Goal: Navigation & Orientation: Find specific page/section

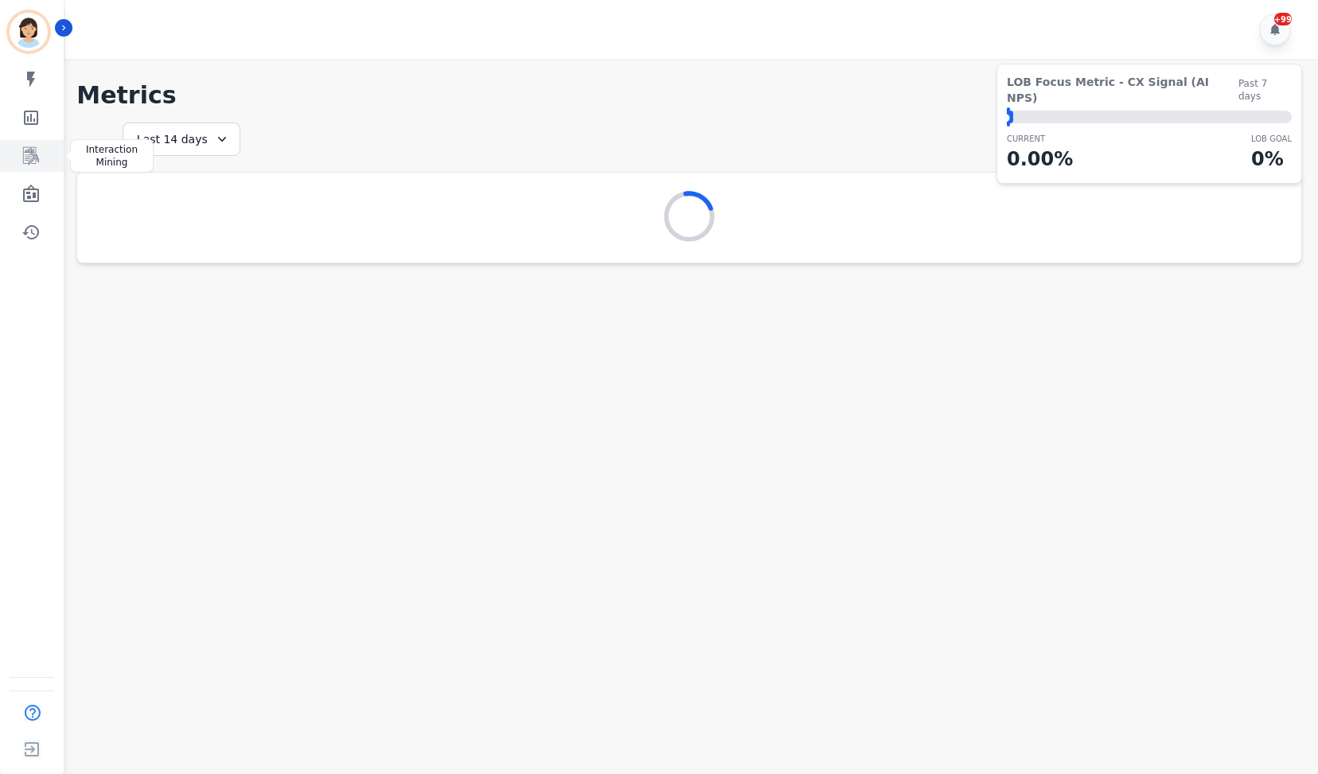
click at [43, 159] on link "Sidebar" at bounding box center [32, 156] width 61 height 32
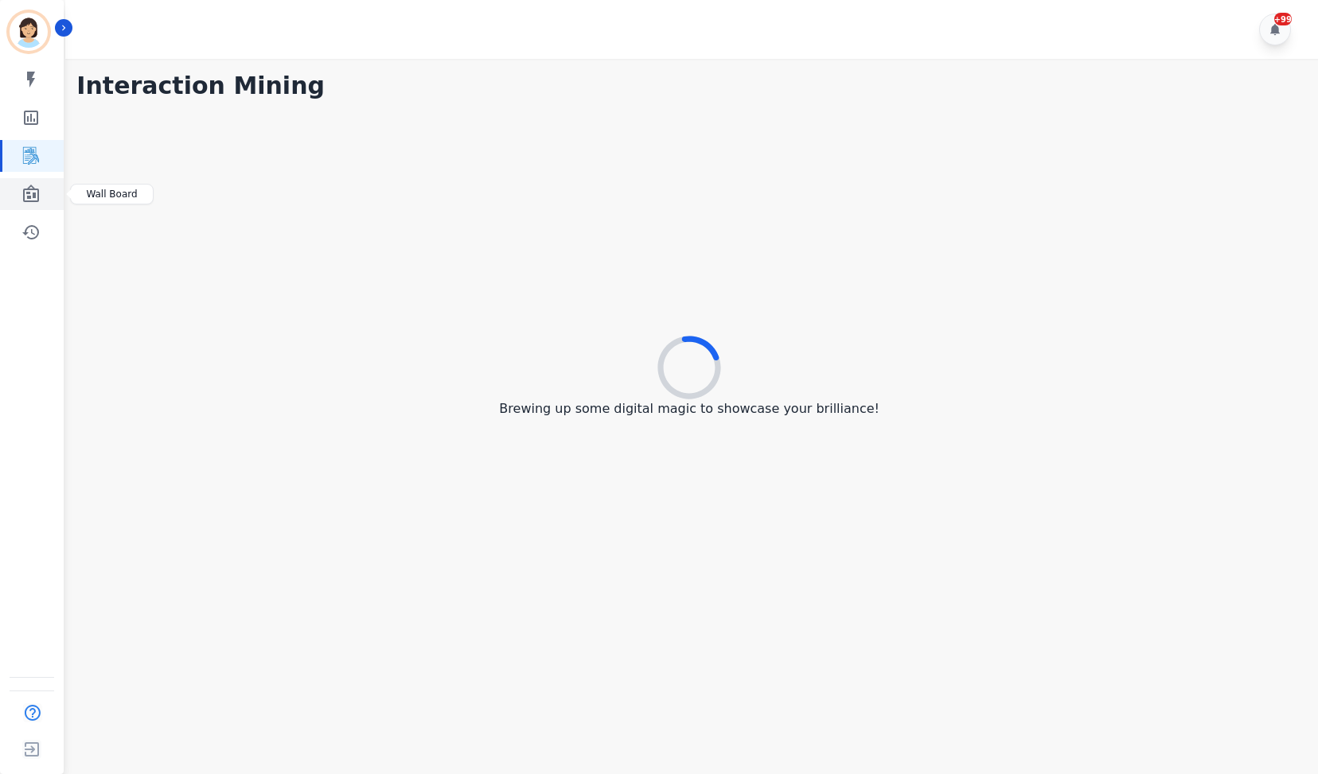
click at [33, 186] on icon "Sidebar" at bounding box center [30, 194] width 19 height 19
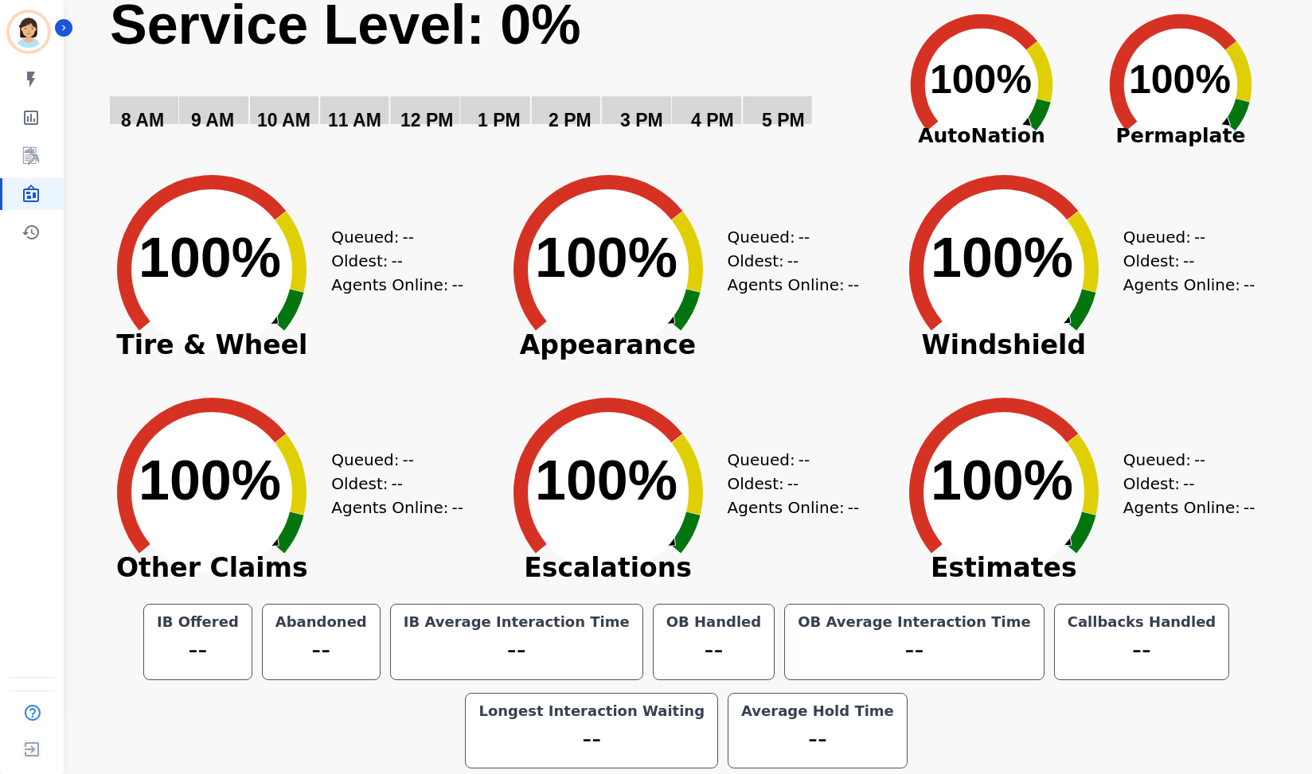
scroll to position [68, 0]
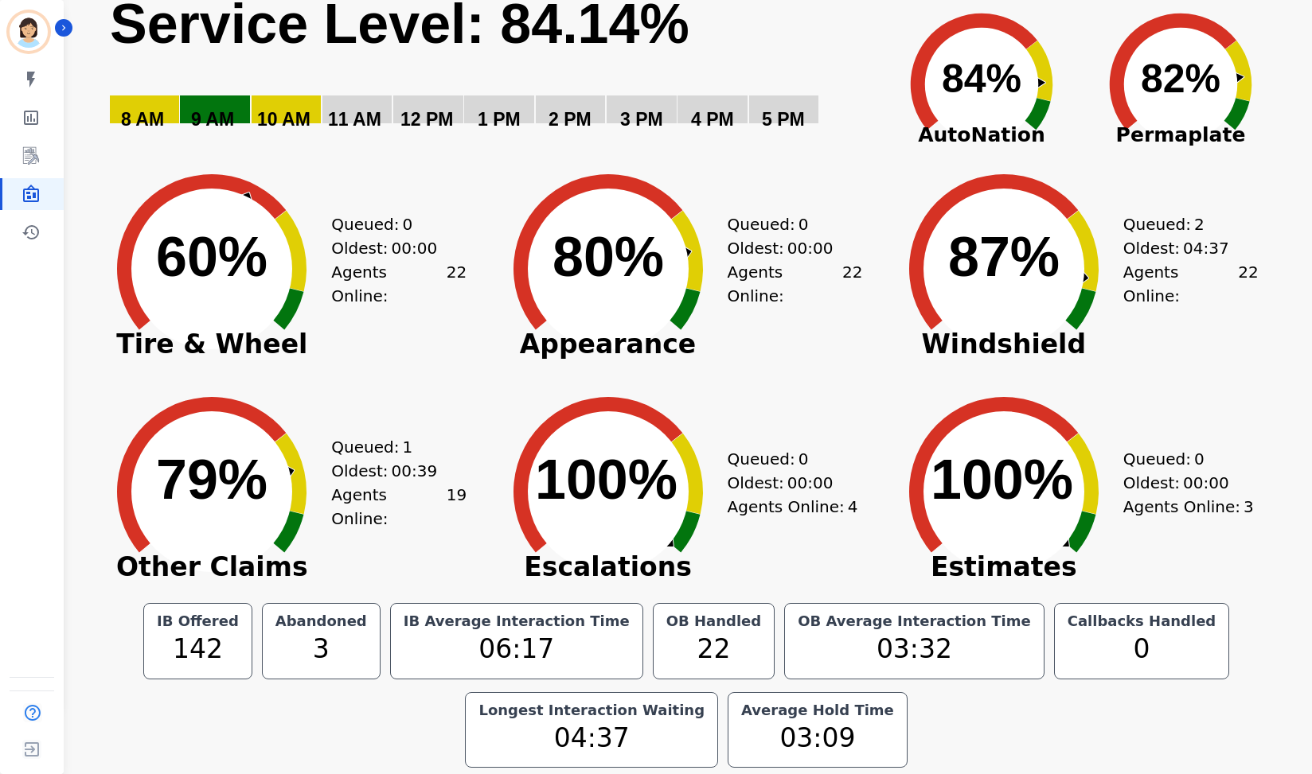
click at [1109, 8] on icon "Created with Highcharts 10.3.3 82% ​ 82%" at bounding box center [1180, 72] width 199 height 159
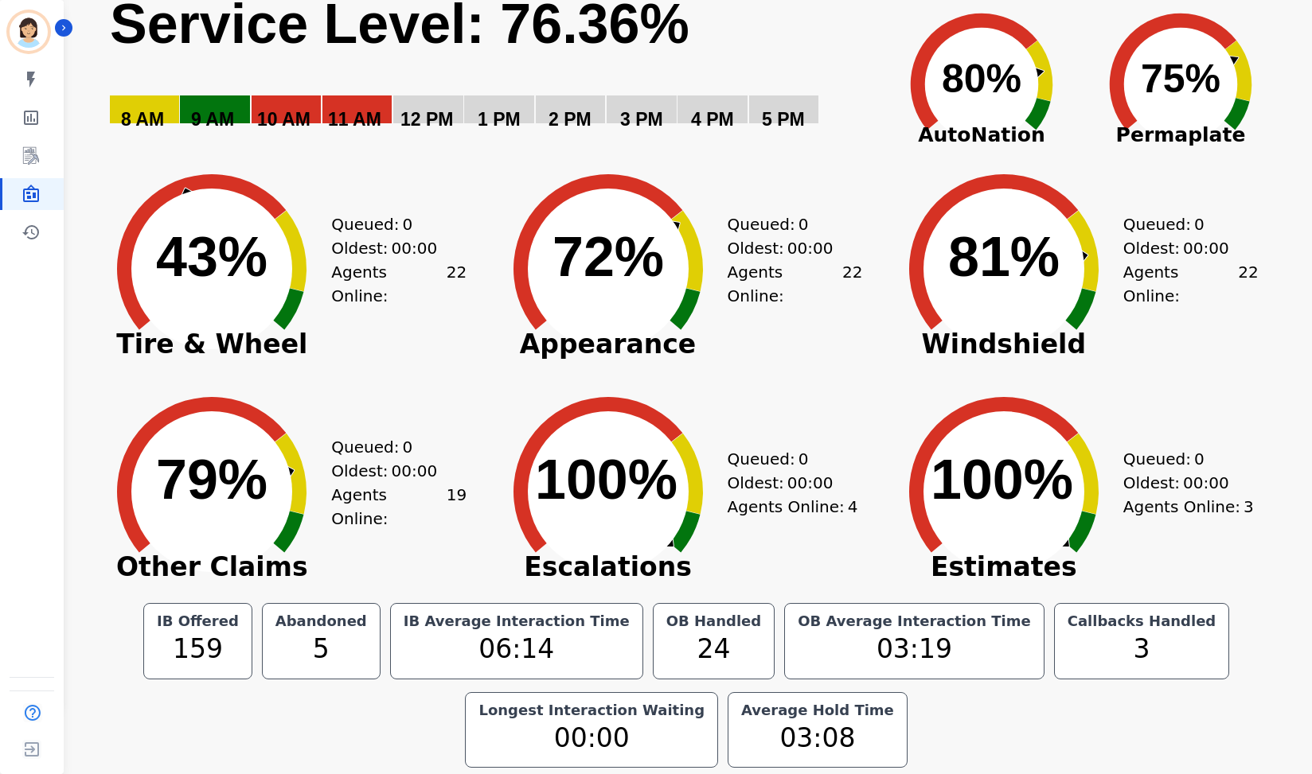
click at [848, 54] on rect "Service Level: 0%" at bounding box center [493, 71] width 770 height 163
click at [26, 161] on icon "Sidebar" at bounding box center [30, 155] width 19 height 19
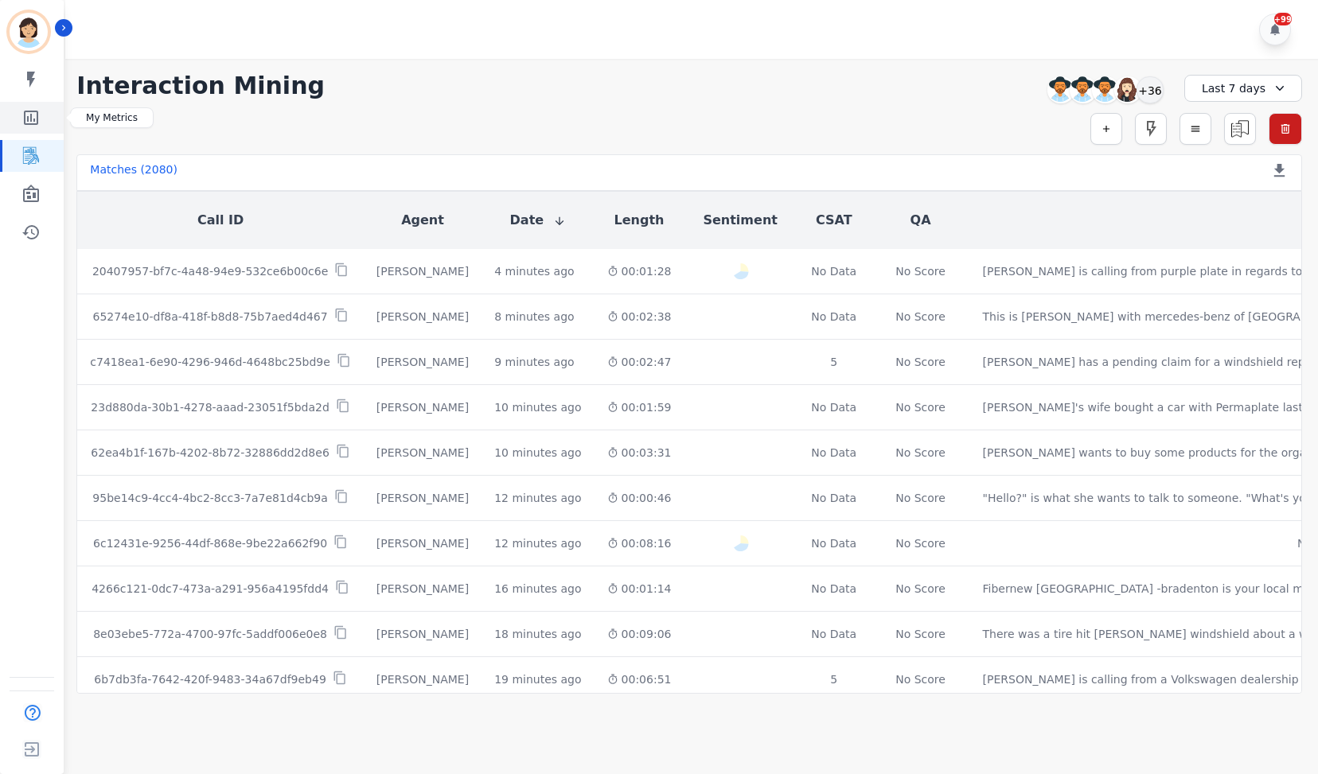
click at [36, 115] on icon "Sidebar" at bounding box center [30, 117] width 19 height 19
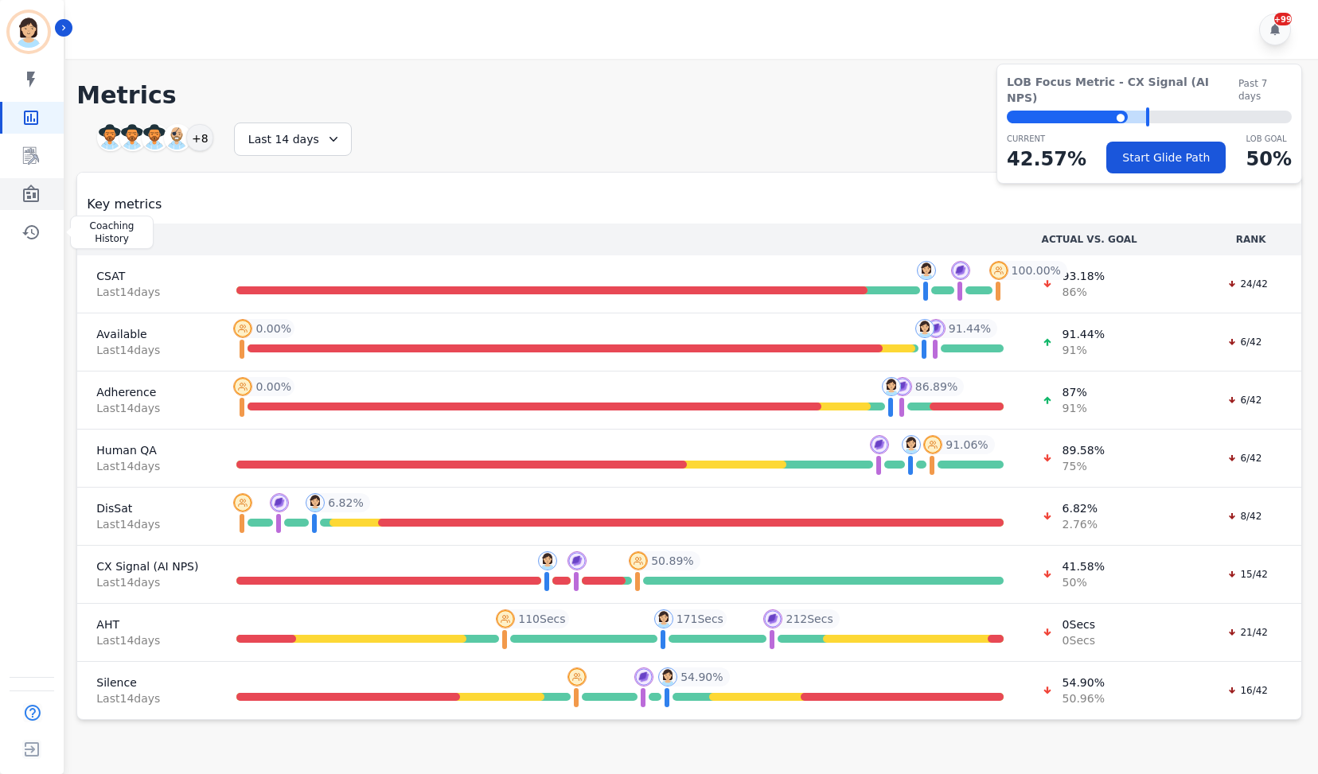
click at [27, 193] on icon "Sidebar" at bounding box center [31, 194] width 16 height 18
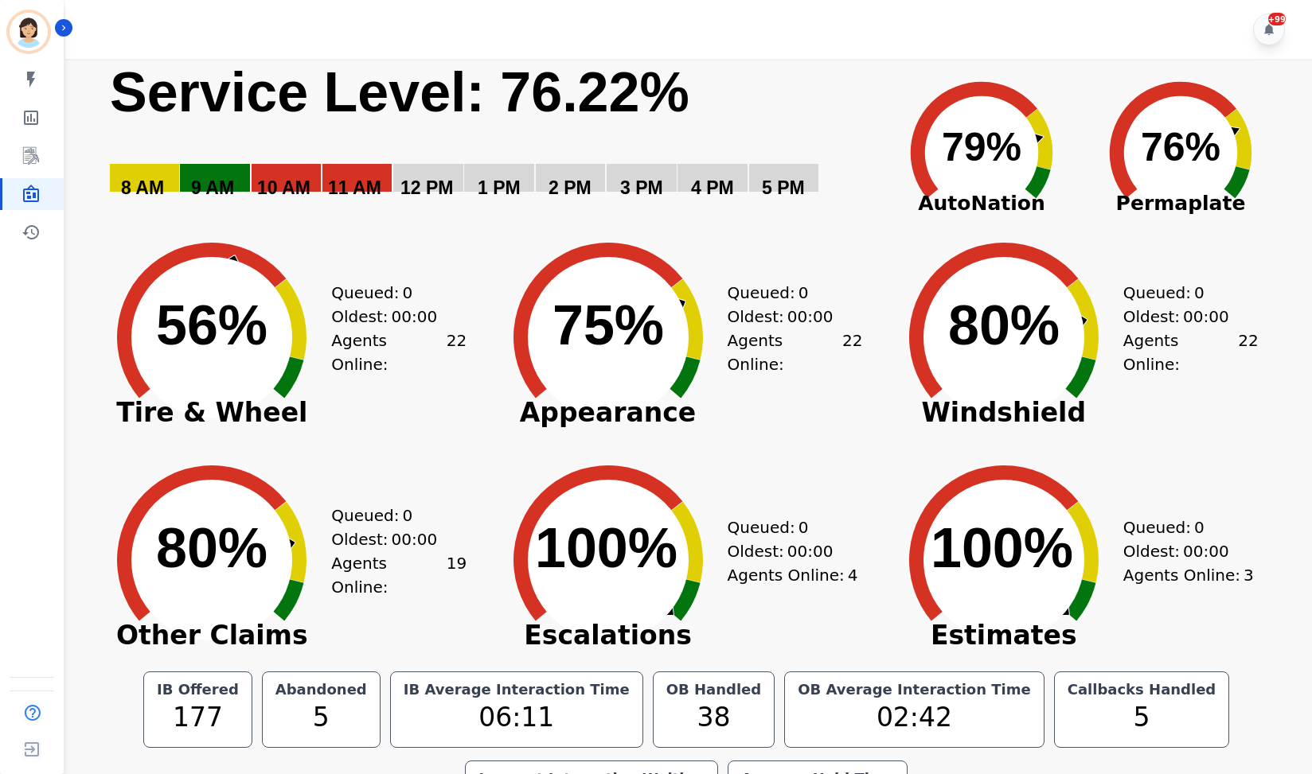
click at [702, 21] on div "+99" at bounding box center [690, 29] width 1251 height 59
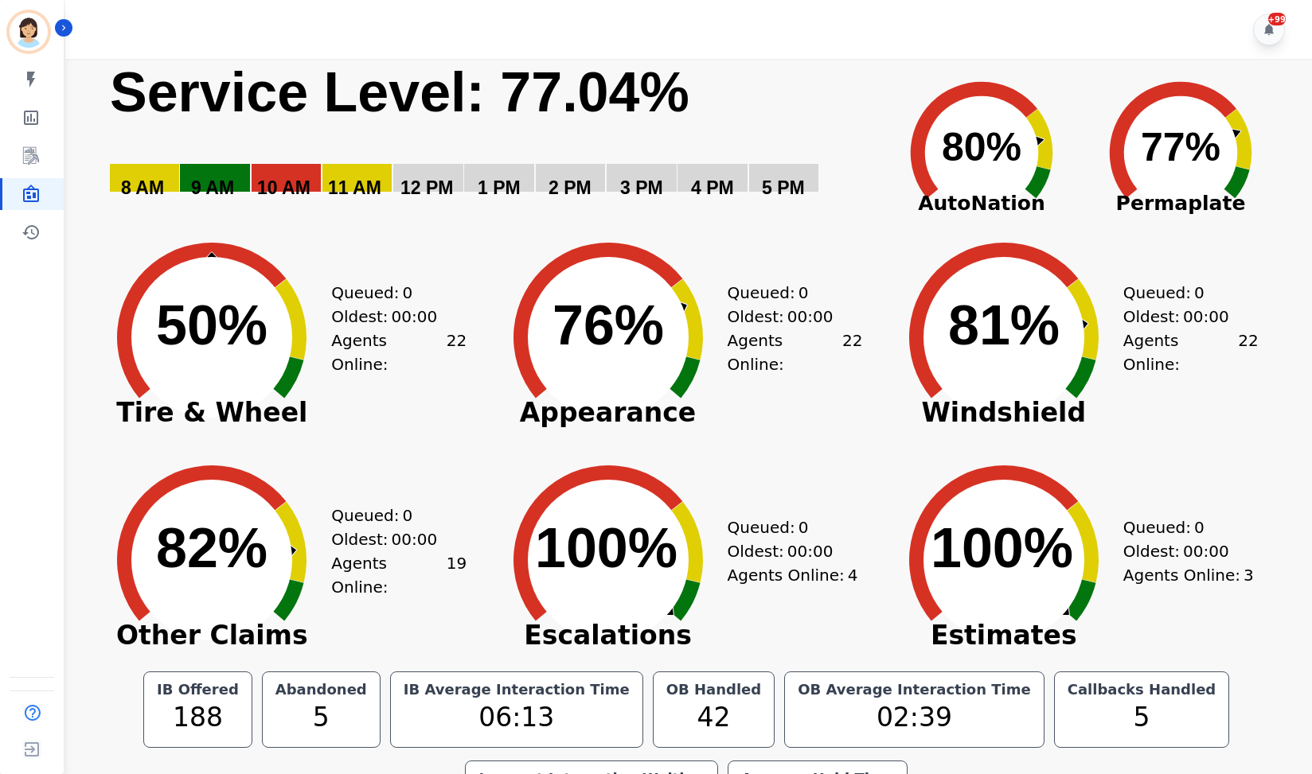
click at [1035, 14] on div "+99" at bounding box center [690, 29] width 1251 height 59
click at [1039, 7] on div "+99" at bounding box center [690, 29] width 1251 height 59
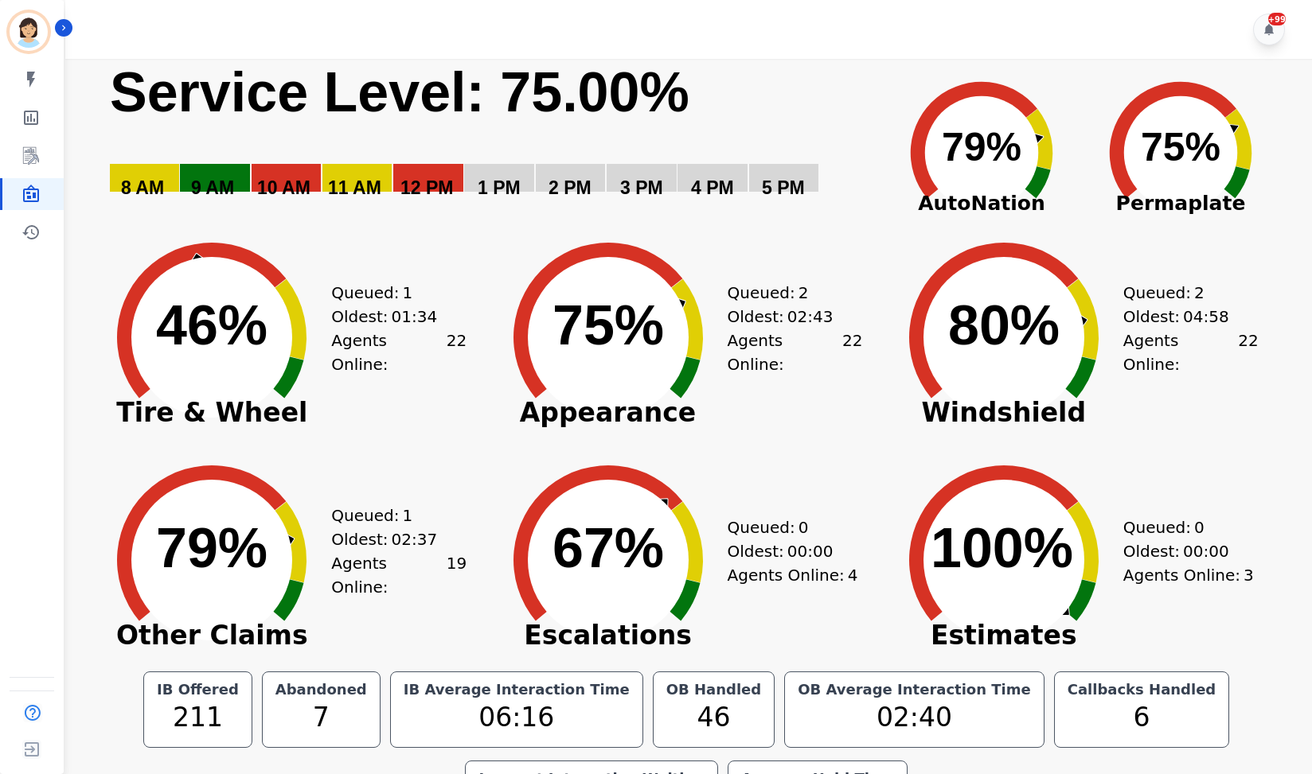
click at [742, 548] on div "Oldest: 00:00" at bounding box center [786, 552] width 119 height 24
click at [783, 53] on div "+99" at bounding box center [690, 29] width 1251 height 59
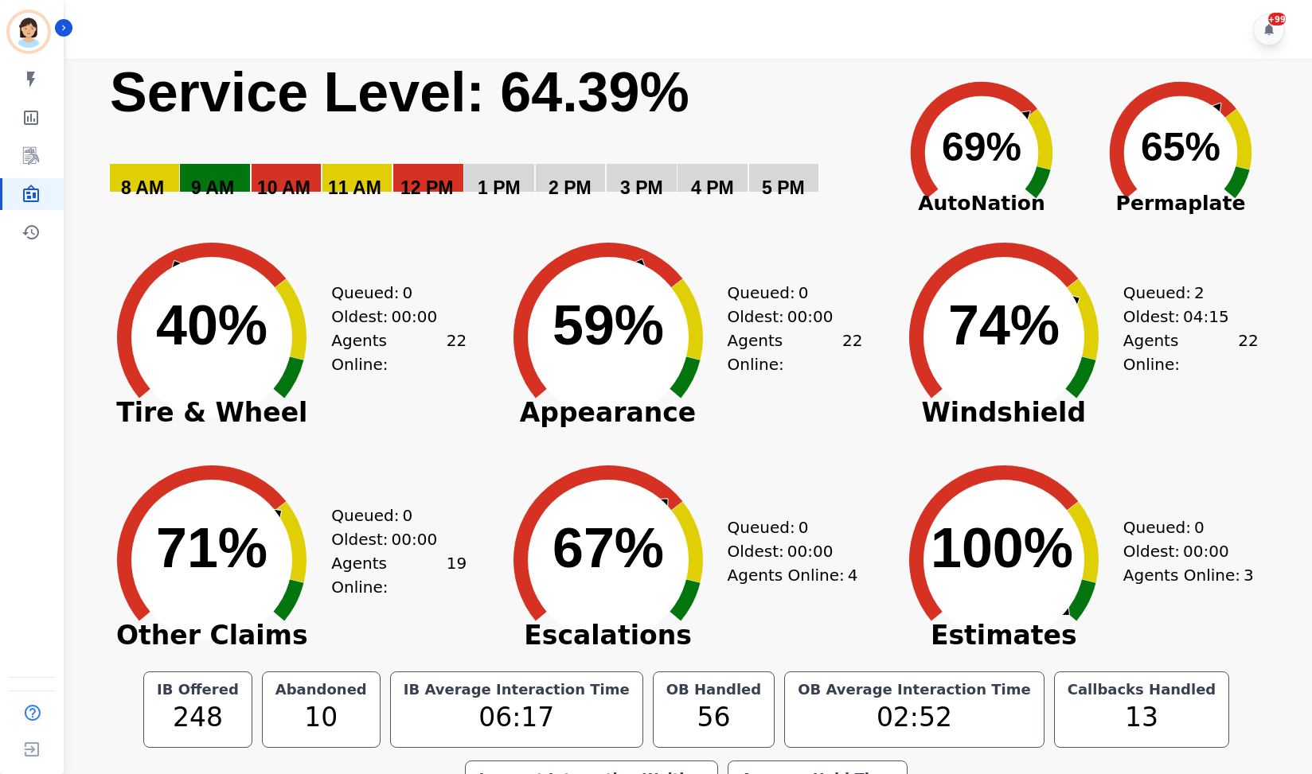
click at [1097, 55] on div "+99" at bounding box center [690, 29] width 1251 height 59
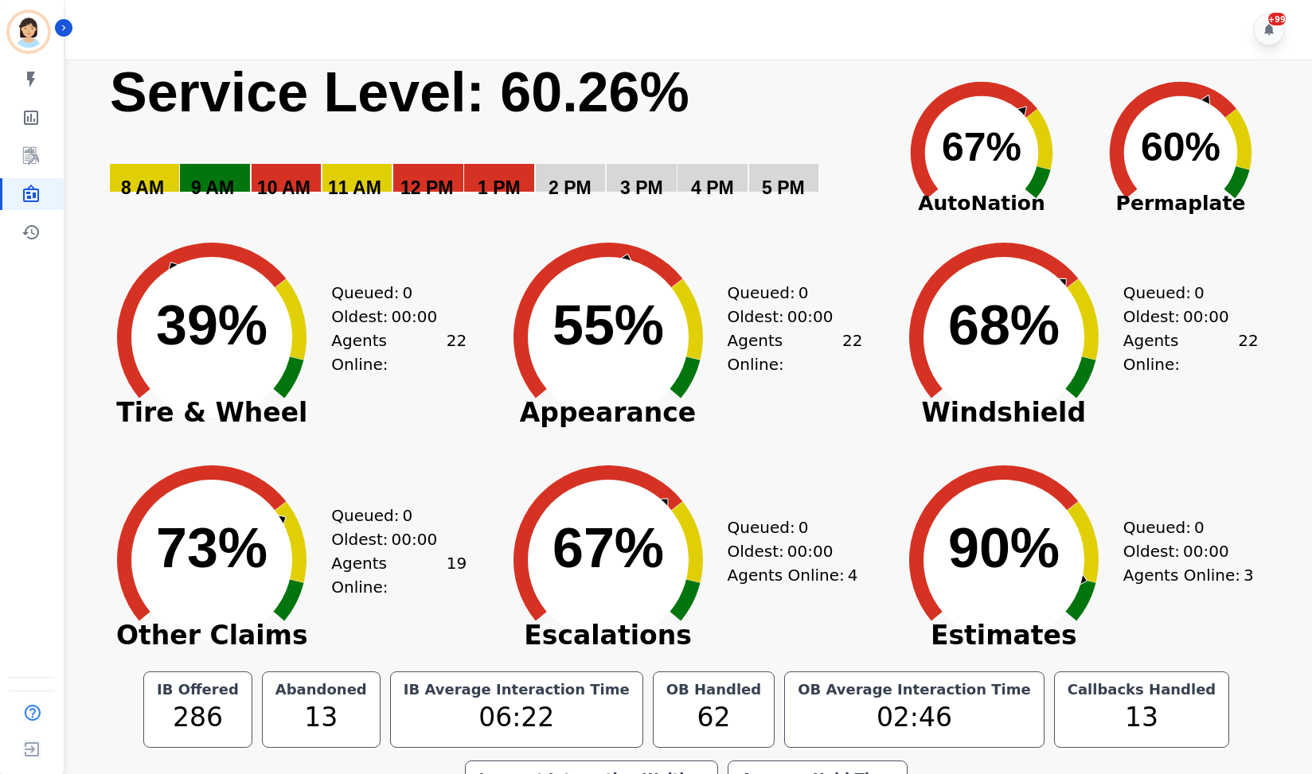
click at [994, 35] on div "+99" at bounding box center [690, 29] width 1251 height 59
